Goal: Transaction & Acquisition: Download file/media

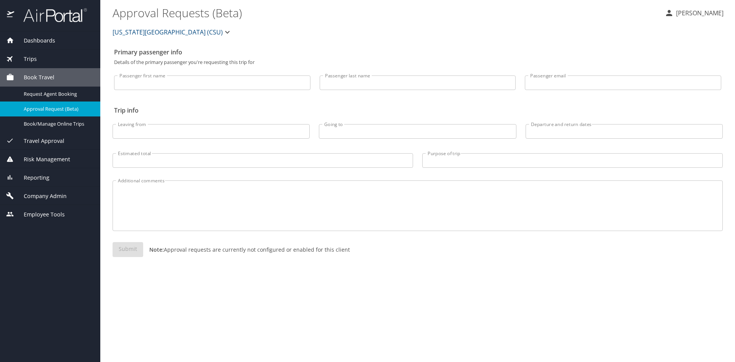
click at [37, 56] on div "Trips" at bounding box center [50, 59] width 88 height 8
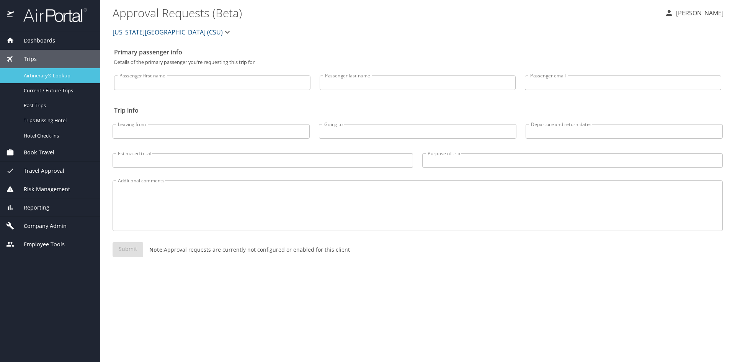
click at [40, 76] on span "Airtinerary® Lookup" at bounding box center [57, 75] width 67 height 7
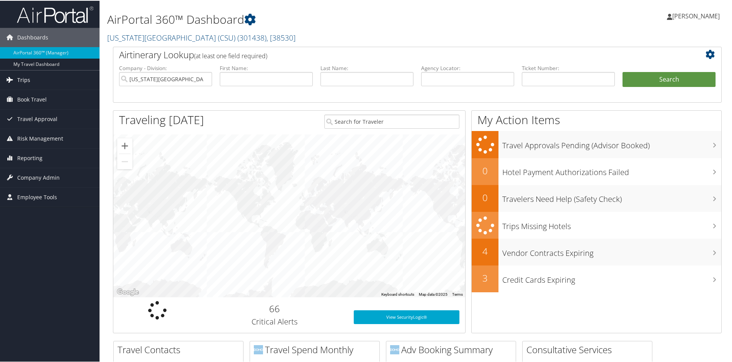
click at [23, 78] on span "Trips" at bounding box center [23, 79] width 13 height 19
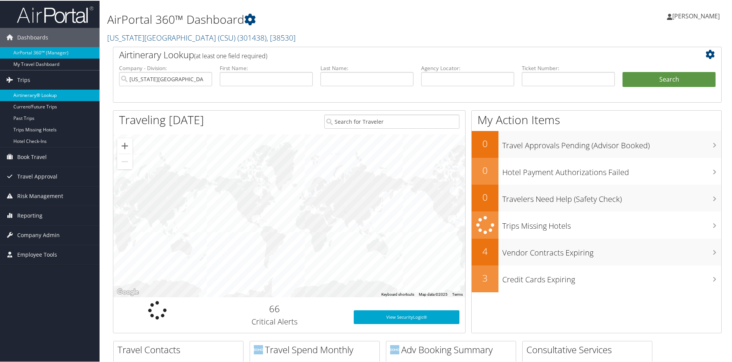
click at [31, 91] on link "Airtinerary® Lookup" at bounding box center [50, 94] width 100 height 11
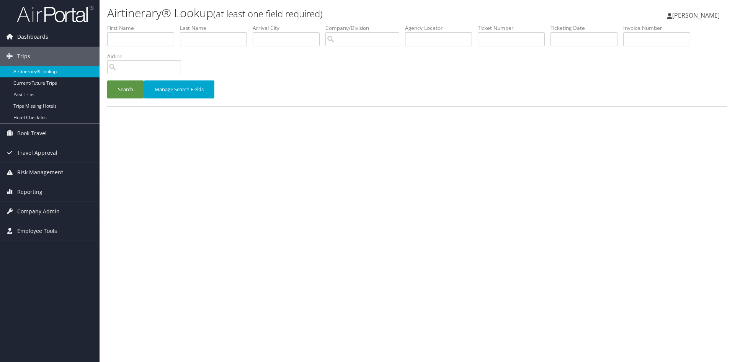
click at [33, 70] on link "Airtinerary® Lookup" at bounding box center [50, 71] width 100 height 11
click at [198, 42] on input "text" at bounding box center [213, 39] width 67 height 14
type input "ardila"
click at [139, 38] on input "text" at bounding box center [140, 39] width 67 height 14
type input "federico"
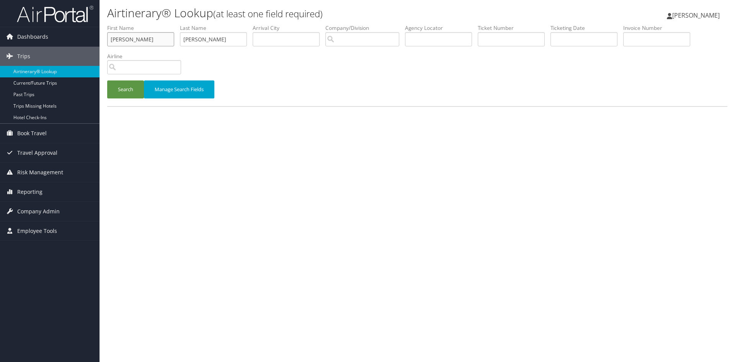
click at [107, 80] on button "Search" at bounding box center [125, 89] width 37 height 18
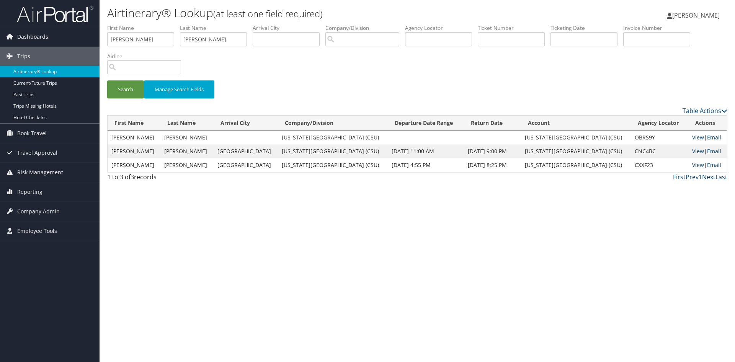
click at [695, 166] on link "View" at bounding box center [699, 164] width 12 height 7
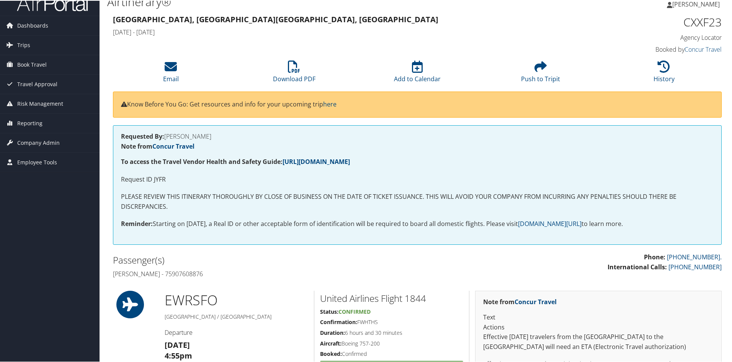
scroll to position [3, 0]
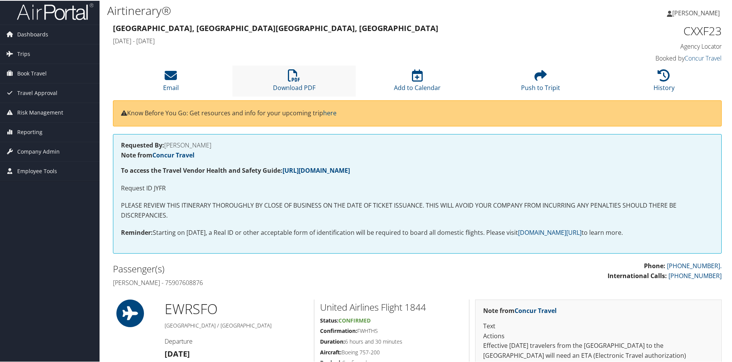
click at [294, 82] on li "Download PDF" at bounding box center [294, 80] width 123 height 31
